Goal: Transaction & Acquisition: Purchase product/service

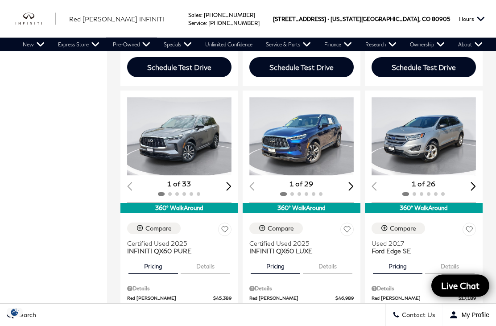
scroll to position [699, 0]
click at [177, 105] on img "1 / 2" at bounding box center [179, 136] width 104 height 79
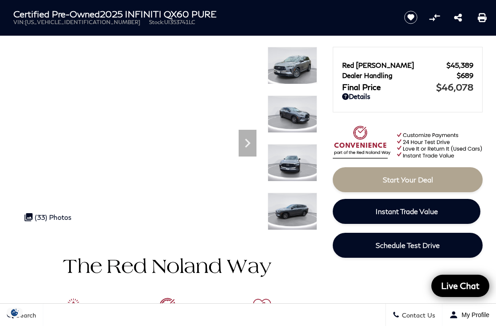
click at [248, 142] on icon "Next" at bounding box center [248, 143] width 5 height 9
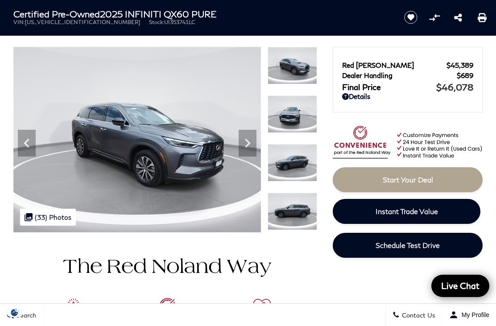
click at [250, 141] on icon "Next" at bounding box center [248, 143] width 18 height 18
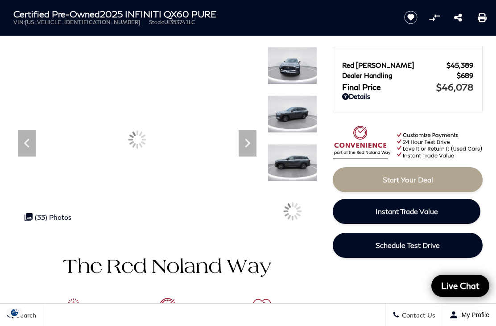
click at [256, 138] on icon "Next" at bounding box center [248, 143] width 18 height 18
click at [254, 138] on icon "Next" at bounding box center [248, 143] width 18 height 18
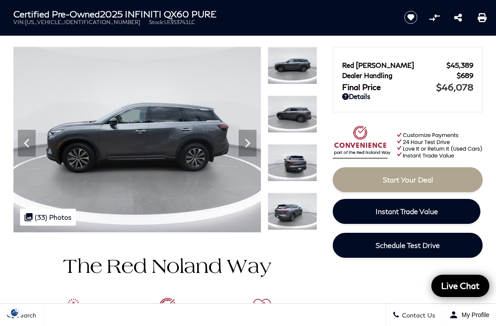
click at [255, 137] on icon "Next" at bounding box center [248, 143] width 18 height 18
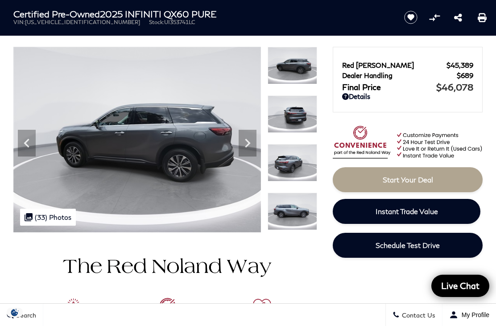
click at [254, 143] on icon "Next" at bounding box center [248, 143] width 18 height 18
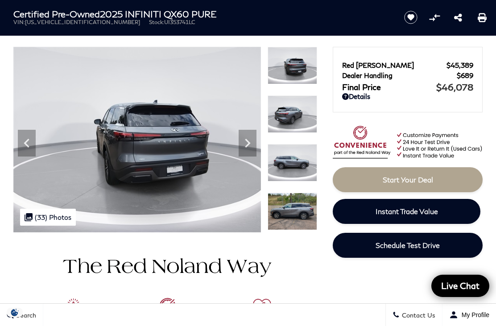
click at [248, 137] on icon "Next" at bounding box center [248, 143] width 18 height 18
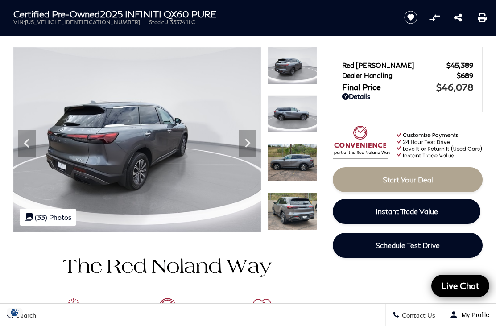
click at [245, 131] on div "Next" at bounding box center [248, 143] width 18 height 27
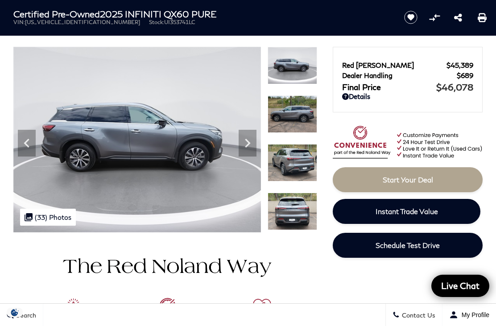
click at [249, 136] on icon "Next" at bounding box center [248, 143] width 18 height 18
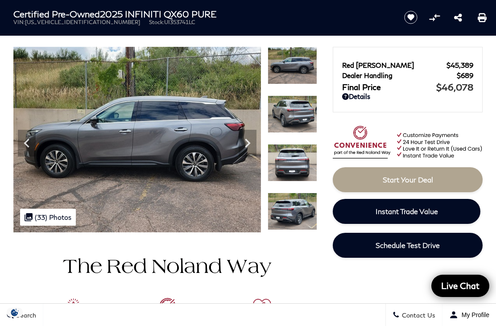
click at [254, 146] on icon "Next" at bounding box center [248, 143] width 18 height 18
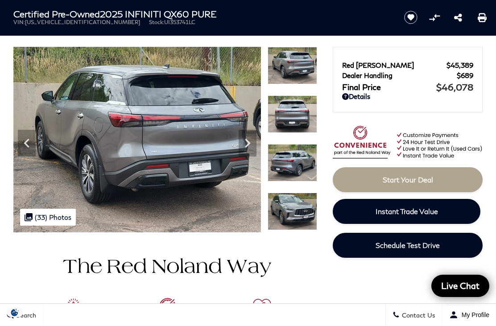
click at [201, 145] on img at bounding box center [137, 140] width 248 height 186
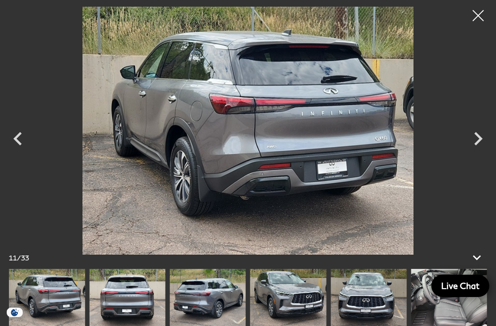
click at [474, 152] on icon "Next" at bounding box center [478, 138] width 27 height 27
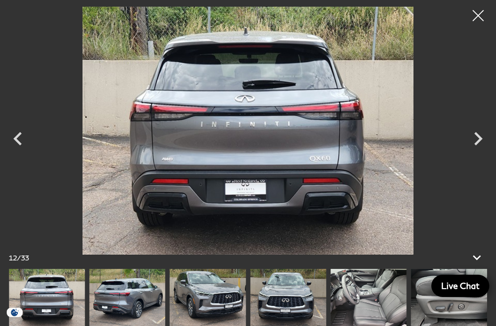
click at [476, 146] on icon "Next" at bounding box center [479, 138] width 8 height 13
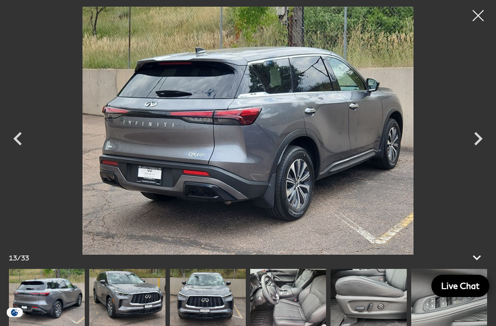
click at [481, 148] on icon "Next" at bounding box center [478, 138] width 27 height 27
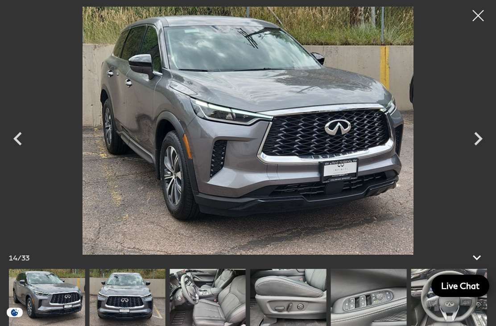
click at [482, 142] on icon "Next" at bounding box center [478, 138] width 27 height 27
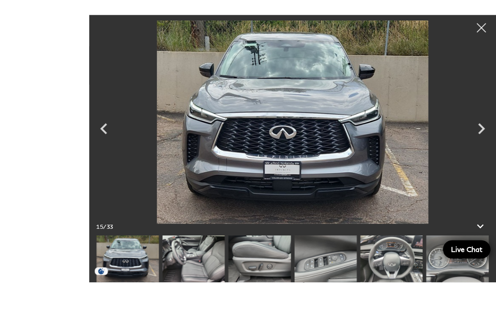
scroll to position [22, 0]
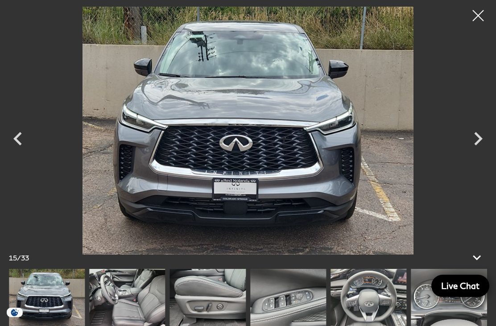
click at [482, 138] on icon "Next" at bounding box center [479, 138] width 8 height 13
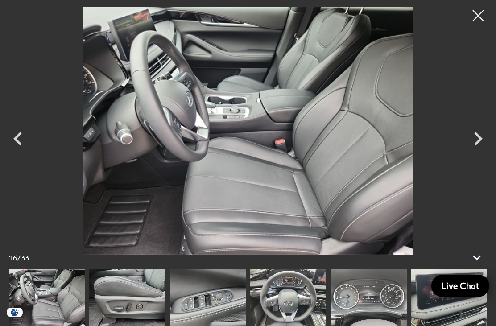
click at [375, 148] on img at bounding box center [248, 131] width 407 height 248
click at [360, 168] on img at bounding box center [248, 131] width 407 height 248
click at [484, 144] on icon "Next" at bounding box center [478, 138] width 27 height 27
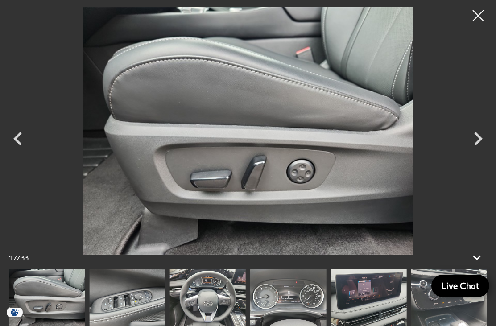
click at [478, 137] on icon "Next" at bounding box center [478, 138] width 27 height 27
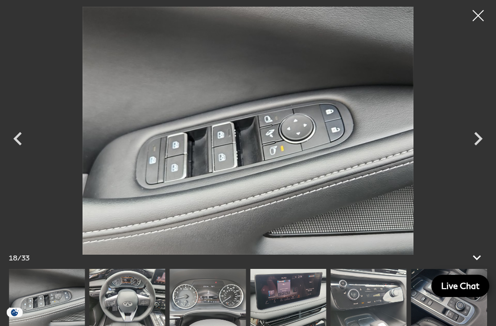
click at [472, 126] on icon "Next" at bounding box center [478, 138] width 27 height 27
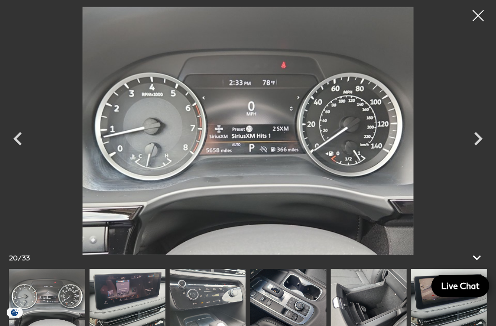
click at [471, 136] on icon "Next" at bounding box center [478, 138] width 27 height 27
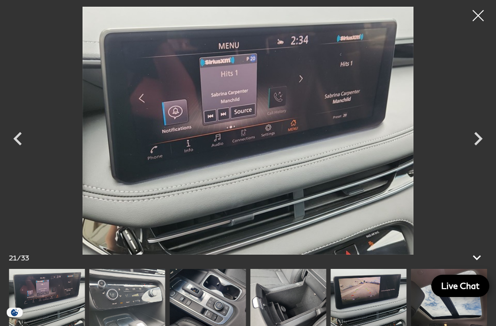
click at [480, 131] on icon "Next" at bounding box center [478, 138] width 27 height 27
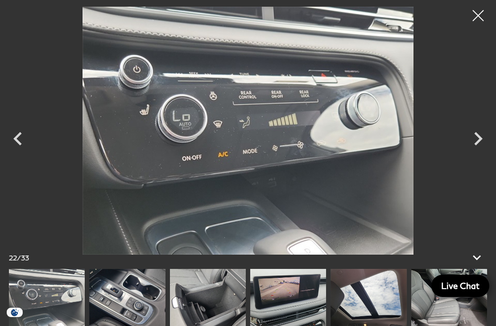
click at [474, 130] on icon "Next" at bounding box center [478, 138] width 27 height 27
click at [482, 137] on icon "Next" at bounding box center [478, 138] width 27 height 27
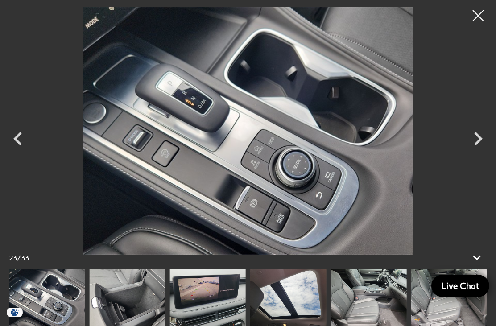
click at [475, 129] on icon "Next" at bounding box center [478, 138] width 27 height 27
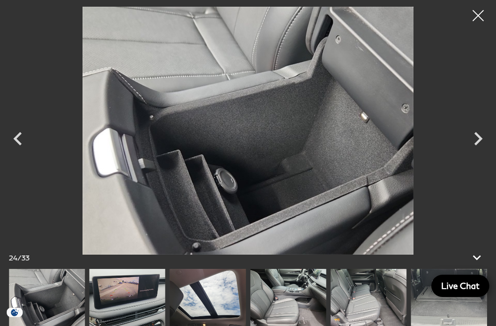
click at [468, 142] on icon "Next" at bounding box center [478, 138] width 27 height 27
click at [482, 131] on icon "Next" at bounding box center [478, 138] width 27 height 27
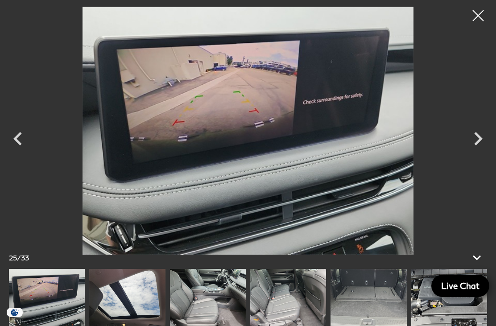
click at [479, 132] on icon "Next" at bounding box center [478, 138] width 27 height 27
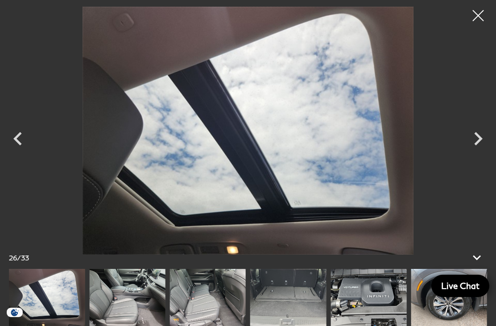
click at [483, 141] on icon "Next" at bounding box center [478, 138] width 27 height 27
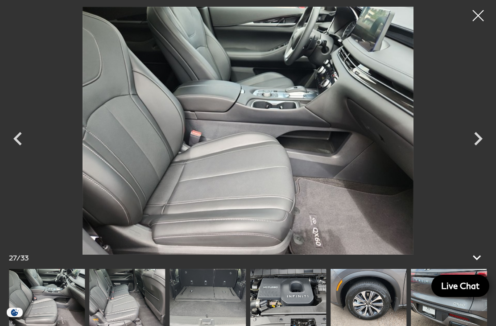
click at [490, 147] on icon "Next" at bounding box center [478, 138] width 27 height 27
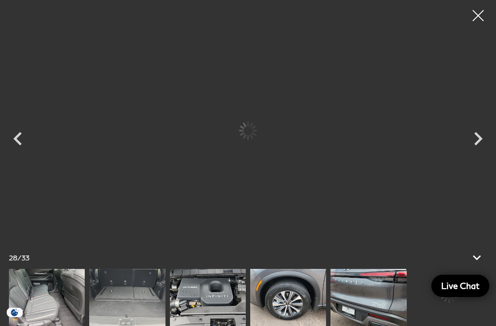
click at [482, 138] on icon "Next" at bounding box center [479, 138] width 8 height 13
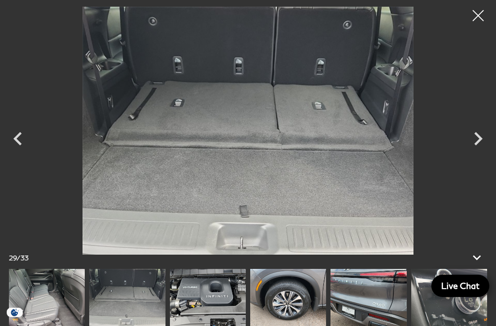
click at [482, 141] on icon "Next" at bounding box center [478, 138] width 27 height 27
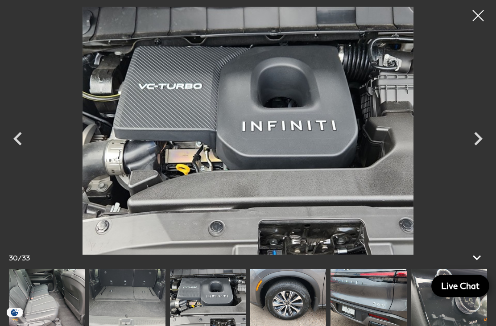
click at [483, 131] on icon "Next" at bounding box center [478, 138] width 27 height 27
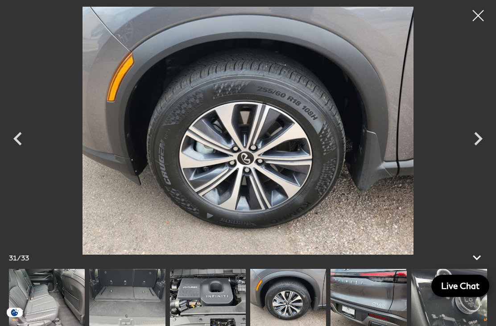
click at [479, 140] on icon "Next" at bounding box center [479, 138] width 8 height 13
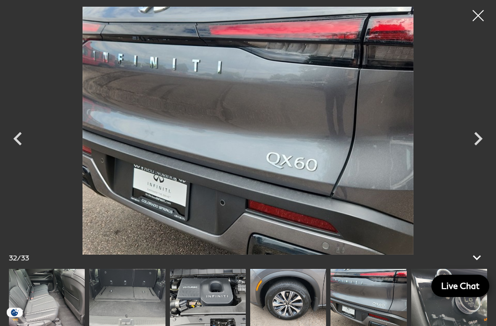
click at [481, 138] on icon "Next" at bounding box center [479, 138] width 8 height 13
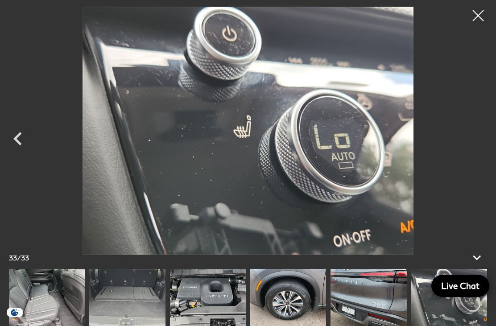
click at [471, 123] on div at bounding box center [248, 131] width 496 height 248
click at [478, 131] on div at bounding box center [248, 131] width 496 height 248
